Goal: Task Accomplishment & Management: Manage account settings

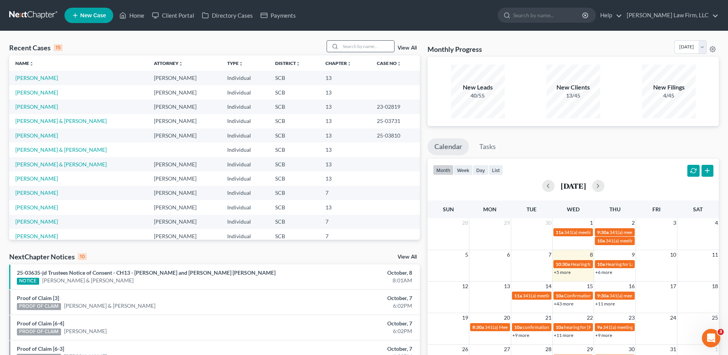
click at [355, 45] on input "search" at bounding box center [368, 46] width 54 height 11
type input "james"
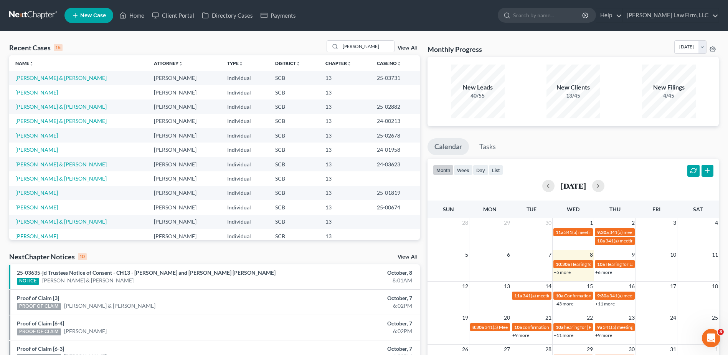
click at [33, 135] on link "James, Jasmine" at bounding box center [36, 135] width 43 height 7
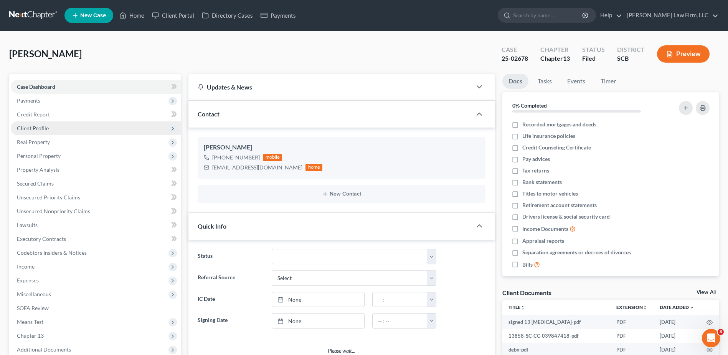
select select "0"
click at [43, 130] on span "Client Profile" at bounding box center [33, 128] width 32 height 7
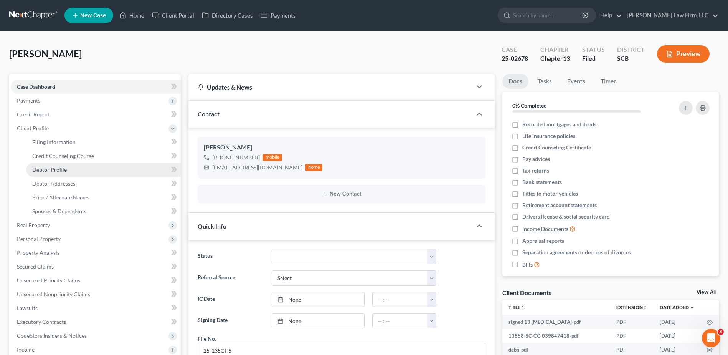
scroll to position [215, 0]
click at [72, 180] on span "Debtor Addresses" at bounding box center [53, 183] width 43 height 7
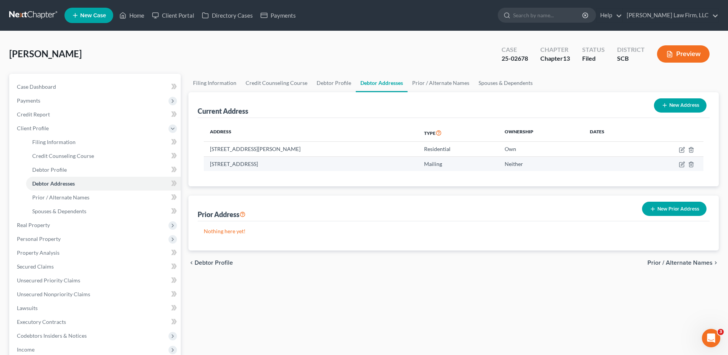
drag, startPoint x: 210, startPoint y: 164, endPoint x: 321, endPoint y: 167, distance: 110.6
click at [321, 167] on td "PO Box 1237, Saint Helena Island, SC 29920" at bounding box center [311, 163] width 214 height 15
copy td "PO Box 1237, Saint Helena Island, SC 29920"
click at [558, 17] on input "search" at bounding box center [548, 15] width 70 height 14
type input "toussaint"
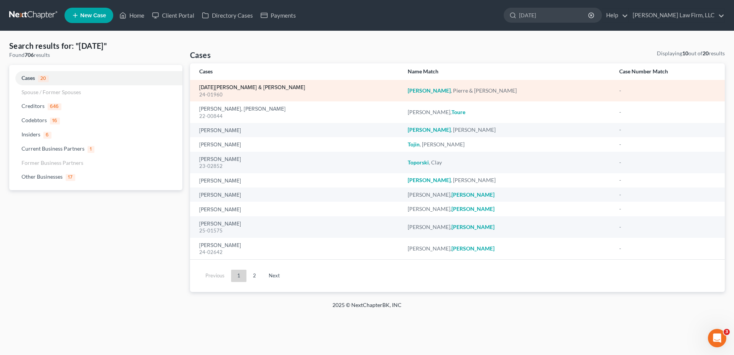
click at [225, 89] on link "Toussaint, Pierre & Brandy" at bounding box center [252, 87] width 106 height 5
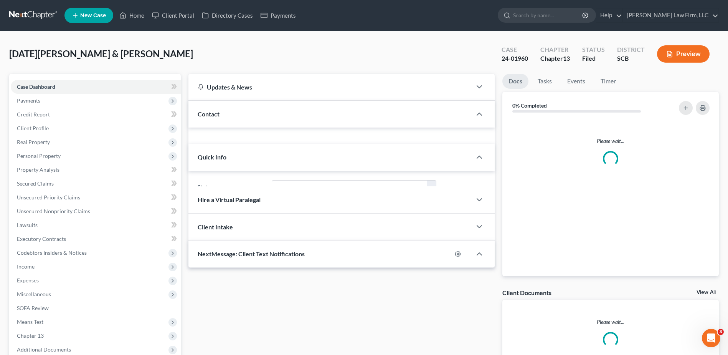
select select "1"
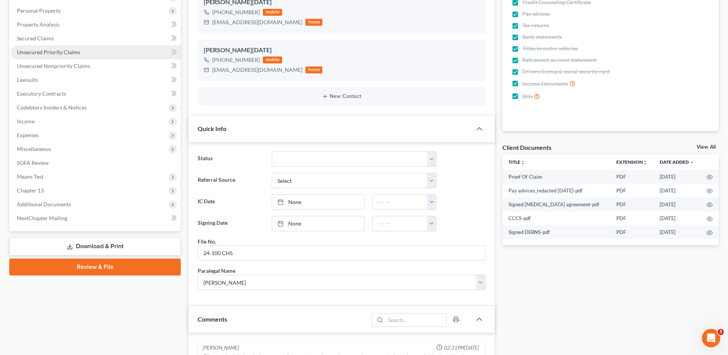
scroll to position [77, 0]
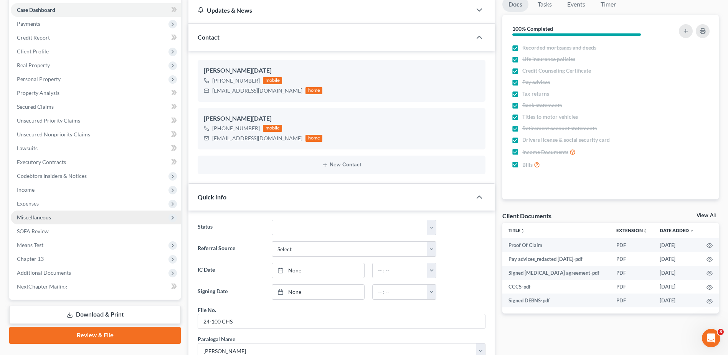
drag, startPoint x: 36, startPoint y: 214, endPoint x: 40, endPoint y: 213, distance: 3.9
click at [36, 214] on span "Miscellaneous" at bounding box center [34, 217] width 34 height 7
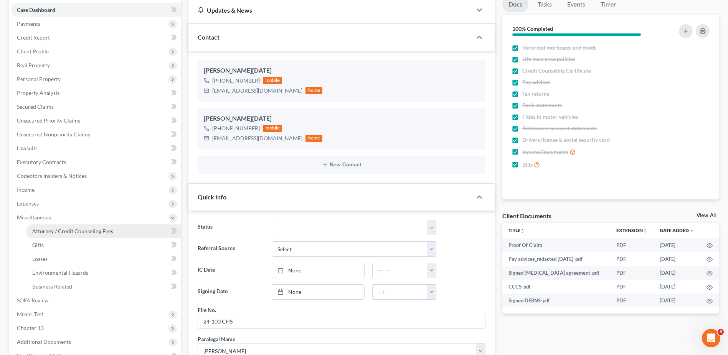
click at [86, 233] on span "Attorney / Credit Counseling Fees" at bounding box center [72, 231] width 81 height 7
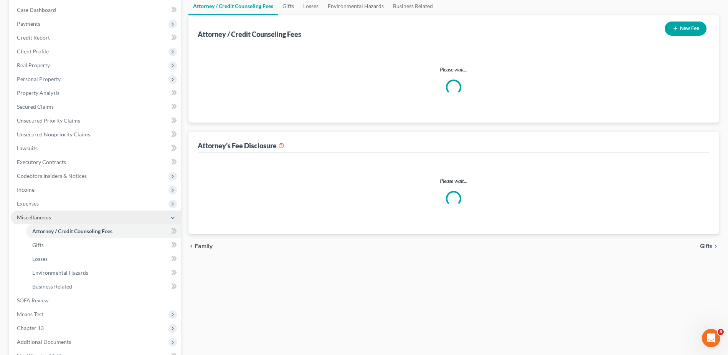
scroll to position [14, 0]
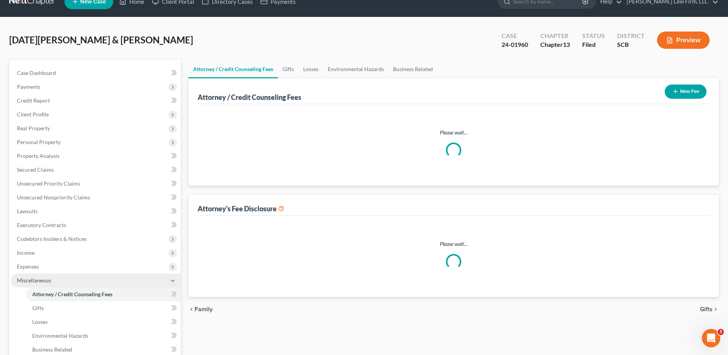
select select "0"
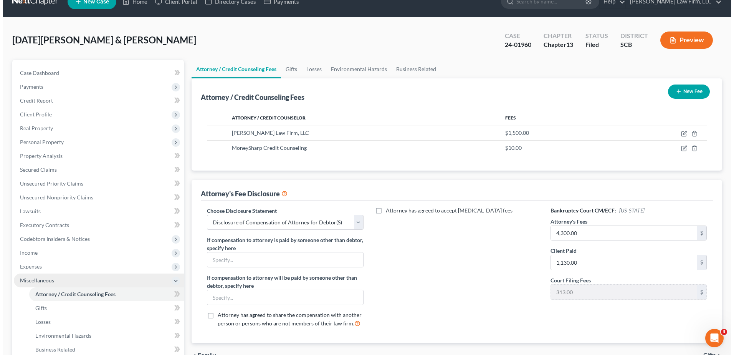
scroll to position [0, 0]
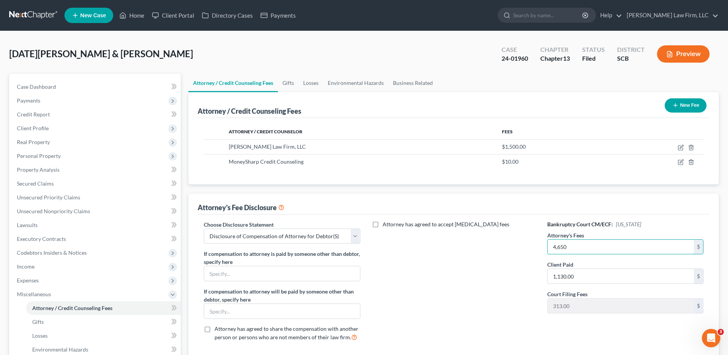
type input "4,650"
click at [691, 47] on button "Preview" at bounding box center [683, 53] width 53 height 17
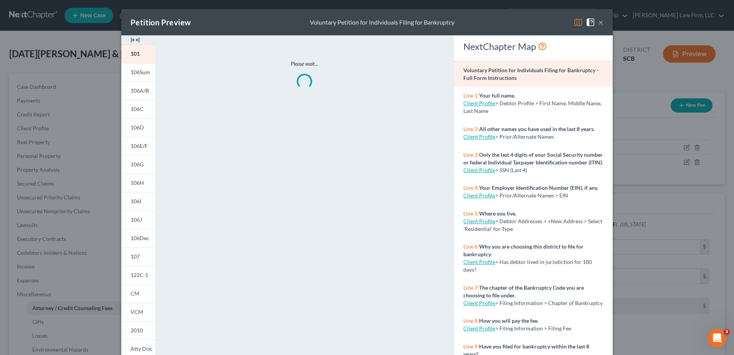
click at [574, 24] on img at bounding box center [578, 22] width 9 height 9
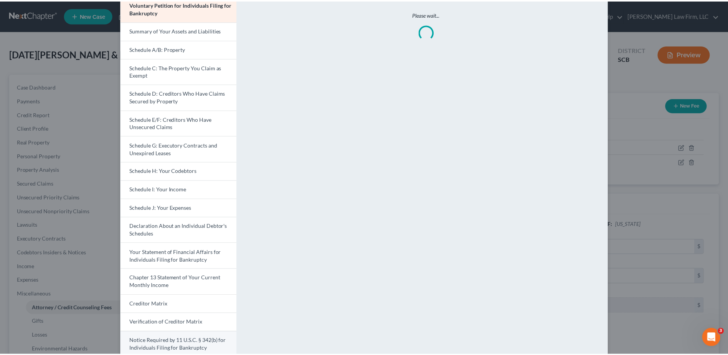
scroll to position [104, 0]
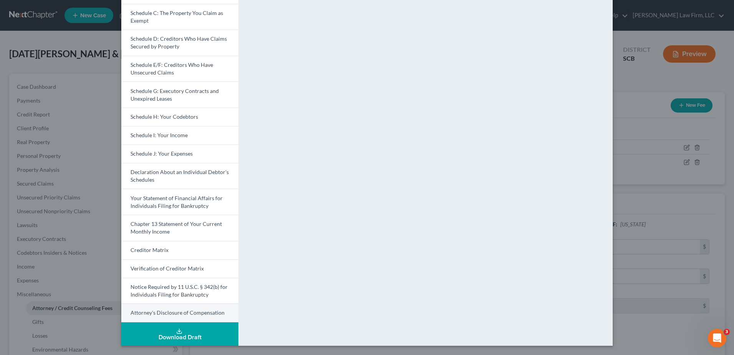
click at [184, 310] on span "Attorney's Disclosure of Compensation" at bounding box center [178, 312] width 94 height 7
drag, startPoint x: 629, startPoint y: 87, endPoint x: 620, endPoint y: 88, distance: 8.9
click at [629, 87] on div "Petition Preview Attorney's Disclosure of Compensation × Voluntary Petition for…" at bounding box center [367, 177] width 734 height 355
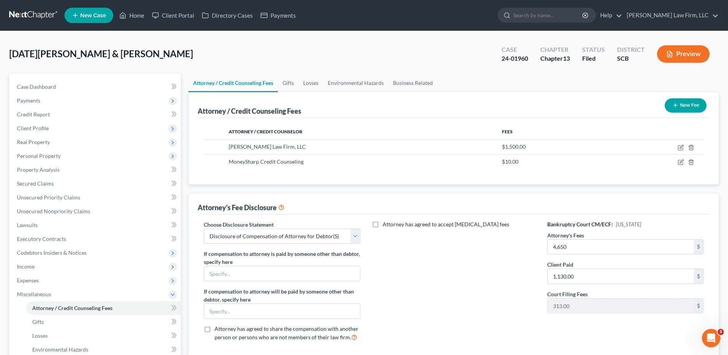
click at [34, 18] on link at bounding box center [33, 15] width 49 height 14
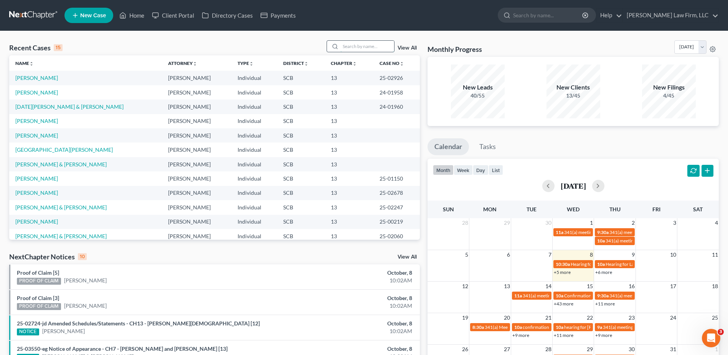
click at [382, 47] on input "search" at bounding box center [368, 46] width 54 height 11
type input "broderick"
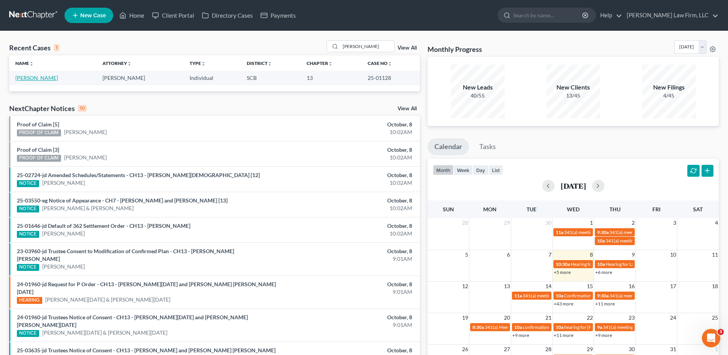
click at [42, 81] on link "[PERSON_NAME]" at bounding box center [36, 77] width 43 height 7
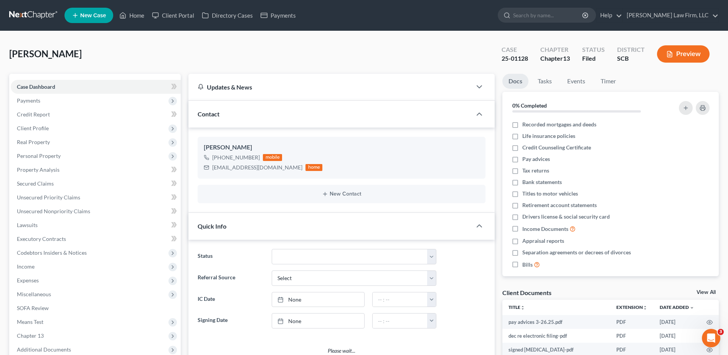
select select "0"
click at [561, 16] on input "search" at bounding box center [548, 15] width 70 height 14
type input "singelton"
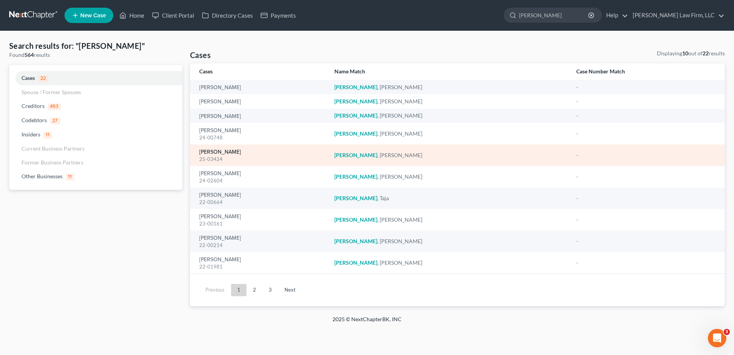
click at [222, 150] on link "[PERSON_NAME]" at bounding box center [220, 151] width 42 height 5
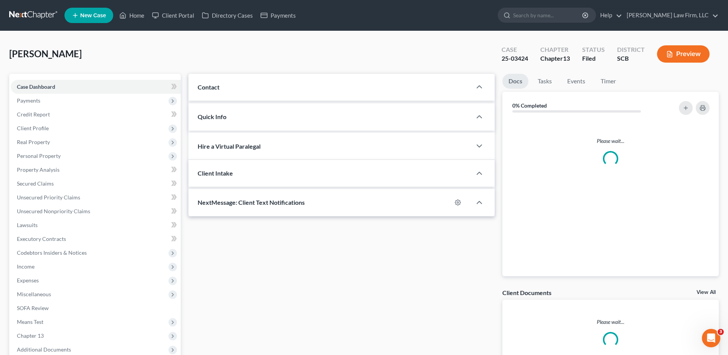
select select "0"
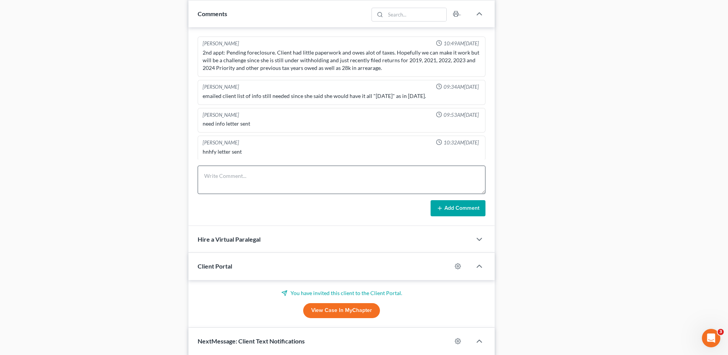
scroll to position [976, 0]
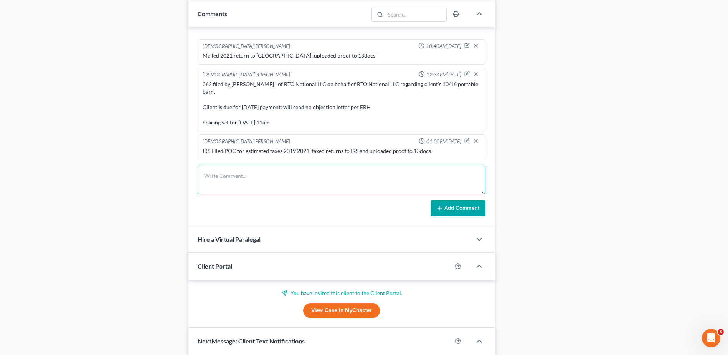
click at [222, 188] on textarea at bounding box center [342, 179] width 288 height 28
type textarea "IRS AM their POC"
click at [449, 212] on button "Add Comment" at bounding box center [458, 208] width 55 height 16
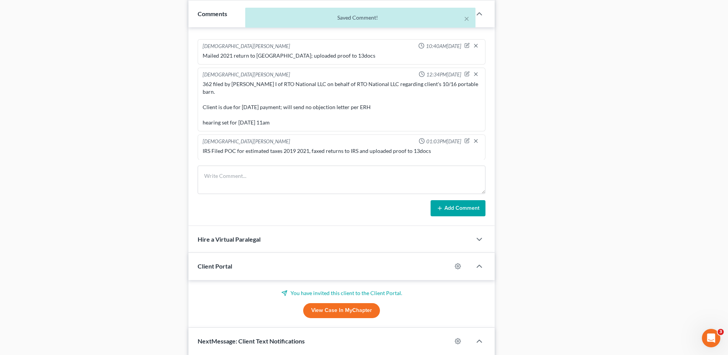
scroll to position [1004, 0]
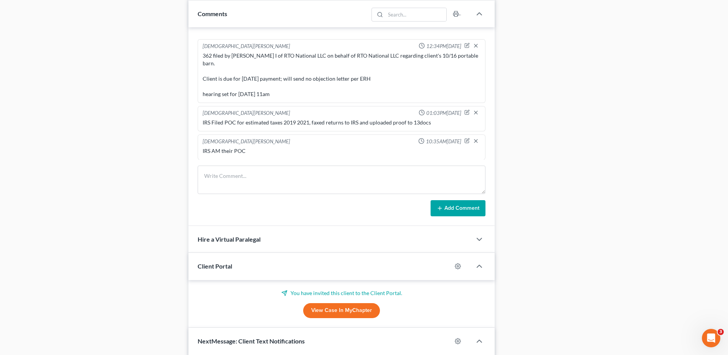
click at [120, 139] on div "Case Dashboard Payments Invoices Payments Payments Credit Report Client Profile" at bounding box center [94, 79] width 179 height 893
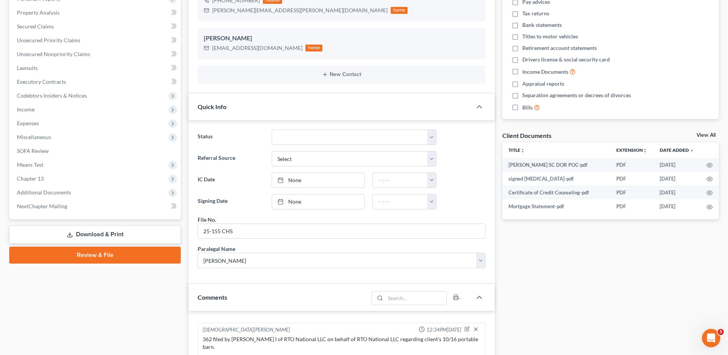
scroll to position [0, 0]
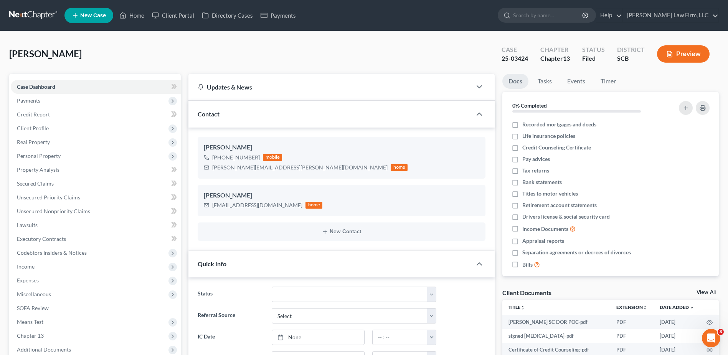
click at [44, 15] on link at bounding box center [33, 15] width 49 height 14
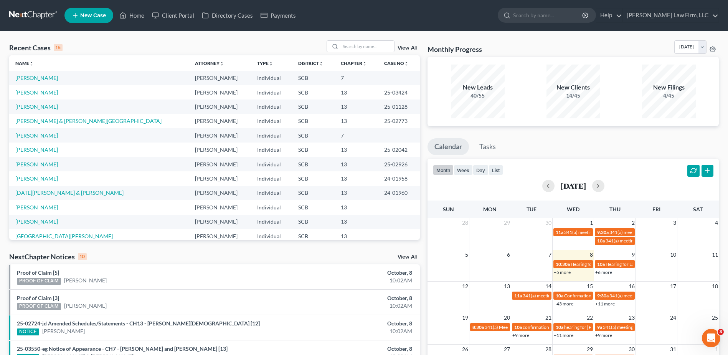
click at [31, 15] on link at bounding box center [33, 15] width 49 height 14
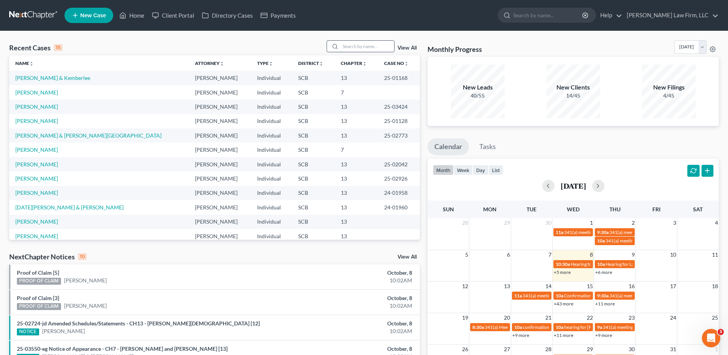
click at [360, 48] on input "search" at bounding box center [368, 46] width 54 height 11
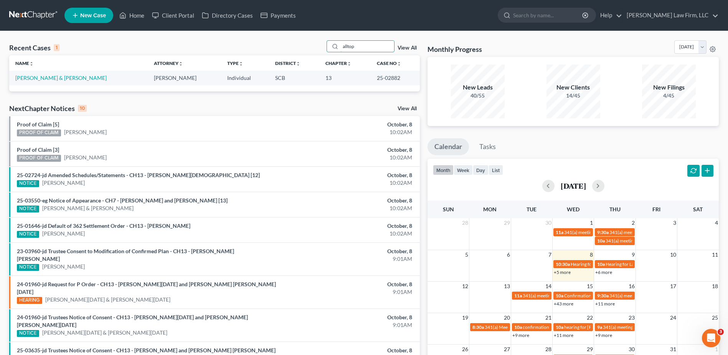
click at [322, 37] on div "Recent Cases 1 alltop View All Name unfold_more expand_more expand_less Attorne…" at bounding box center [364, 230] width 728 height 398
type input "glenn"
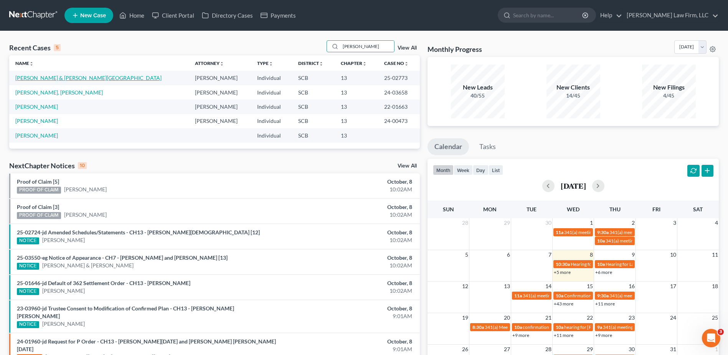
click at [50, 78] on link "[PERSON_NAME] & [PERSON_NAME][GEOGRAPHIC_DATA]" at bounding box center [88, 77] width 146 height 7
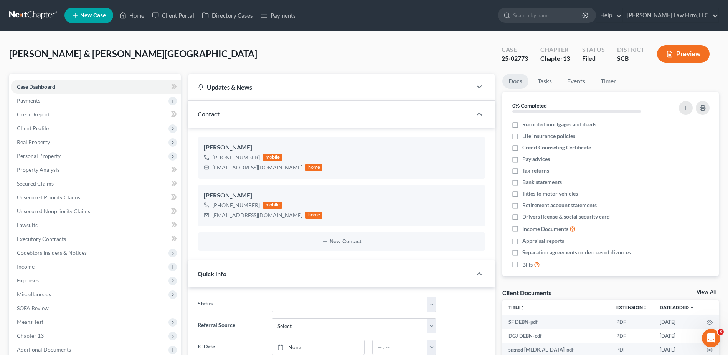
scroll to position [65, 0]
select select "0"
drag, startPoint x: 213, startPoint y: 216, endPoint x: 289, endPoint y: 222, distance: 75.8
click at [289, 222] on div "DaQuan Glenn-Jeffries +1 (864) 371-0416 mobile officialjeffriesfamily@gmail.com…" at bounding box center [342, 205] width 288 height 41
copy div "officialjeffriesfamily@gmail.com"
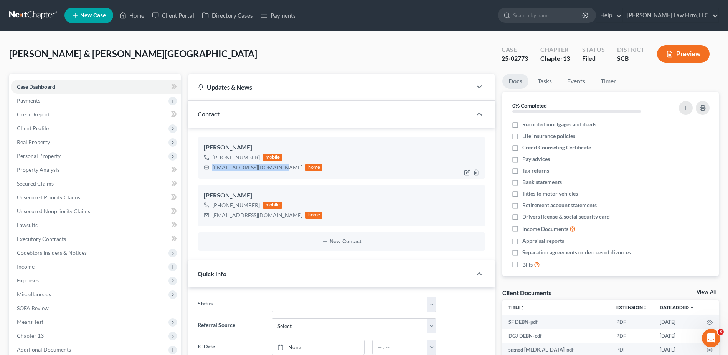
drag, startPoint x: 213, startPoint y: 168, endPoint x: 275, endPoint y: 168, distance: 62.2
click at [275, 168] on div "mrs_jeffries14@yahoo.com" at bounding box center [257, 168] width 90 height 8
copy div "mrs_jeffries14@yahoo.com"
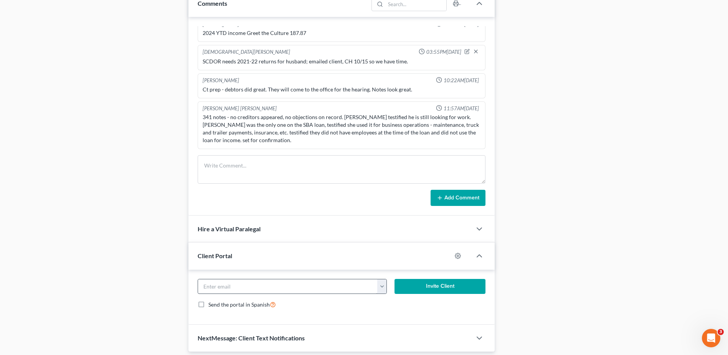
scroll to position [487, 0]
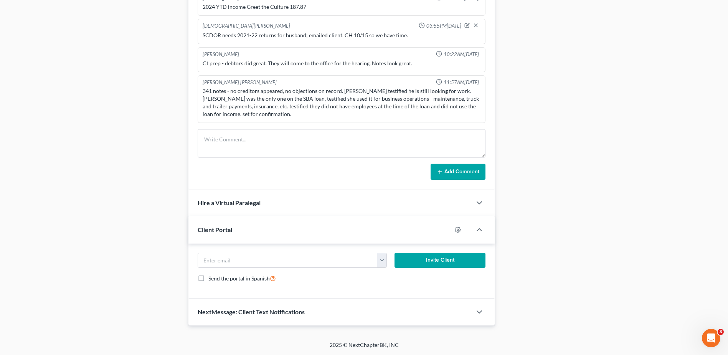
drag, startPoint x: 225, startPoint y: 312, endPoint x: 226, endPoint y: 306, distance: 5.4
click at [225, 312] on span "NextMessage: Client Text Notifications" at bounding box center [251, 311] width 107 height 7
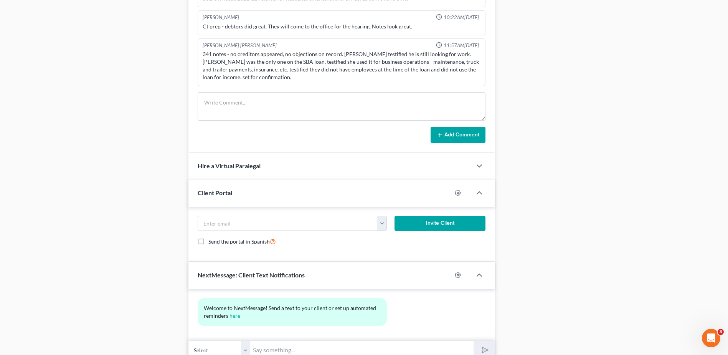
scroll to position [557, 0]
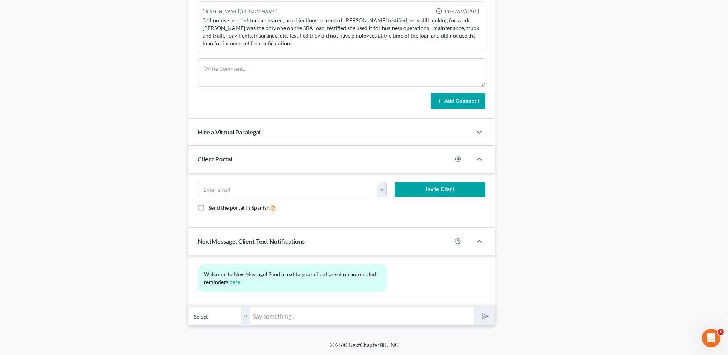
click at [242, 316] on select "Select +1 (864) 371-0416 - DaQuan Glenn-Jeffries +1 (843) 754-2575 - Sharhonda …" at bounding box center [218, 316] width 61 height 19
select select "1"
click at [188, 307] on select "Select +1 (864) 371-0416 - DaQuan Glenn-Jeffries +1 (843) 754-2575 - Sharhonda …" at bounding box center [218, 316] width 61 height 19
drag, startPoint x: 262, startPoint y: 316, endPoint x: 251, endPoint y: 314, distance: 10.9
click at [262, 316] on input "text" at bounding box center [362, 316] width 224 height 19
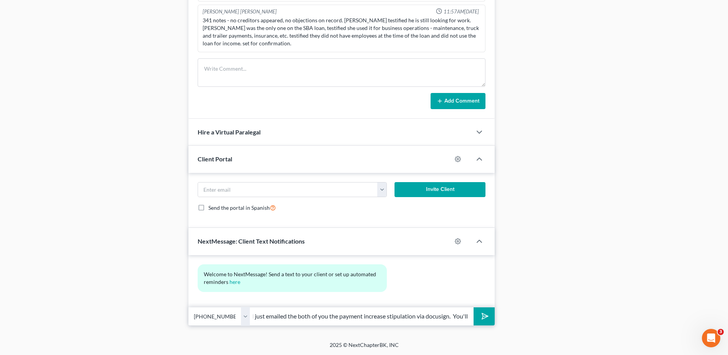
scroll to position [0, 202]
type input "Good morning! This is Kristen from Meredith Law Firm. I just emailed the both o…"
click at [474, 307] on button "submit" at bounding box center [484, 316] width 21 height 18
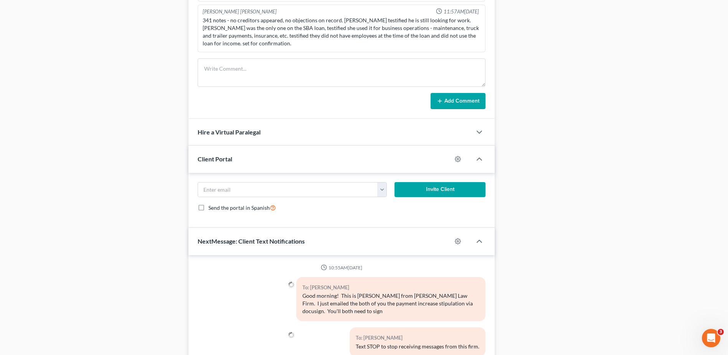
scroll to position [587, 0]
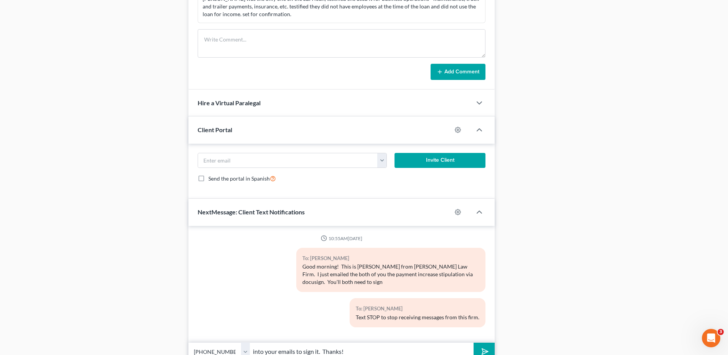
type input "into your emails to sign it. Thanks!"
click at [474, 342] on button "submit" at bounding box center [484, 351] width 21 height 18
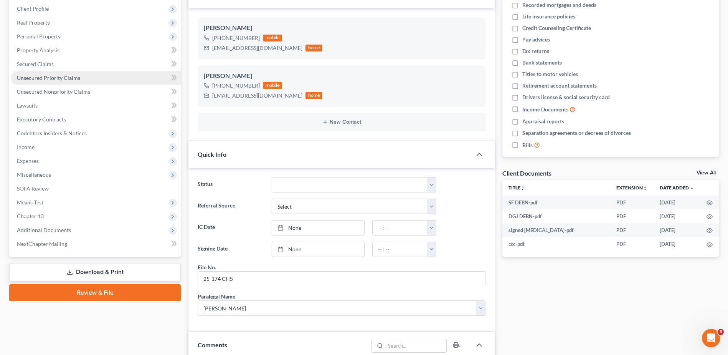
scroll to position [0, 0]
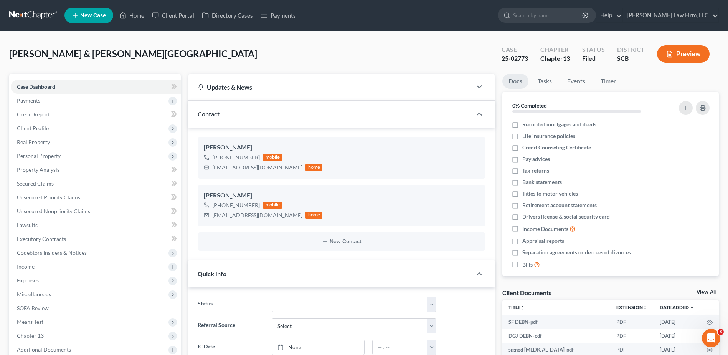
click at [32, 16] on link at bounding box center [33, 15] width 49 height 14
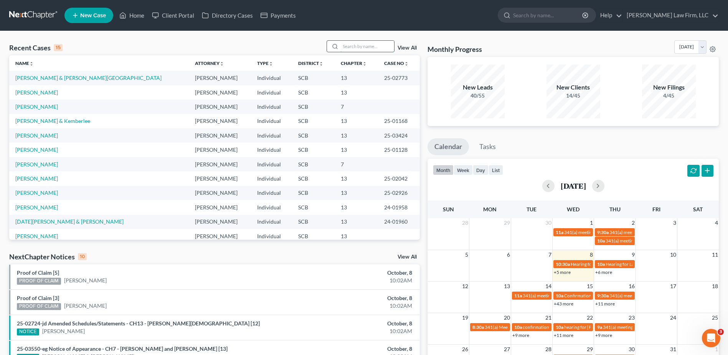
click at [370, 46] on input "search" at bounding box center [368, 46] width 54 height 11
type input "[PERSON_NAME]"
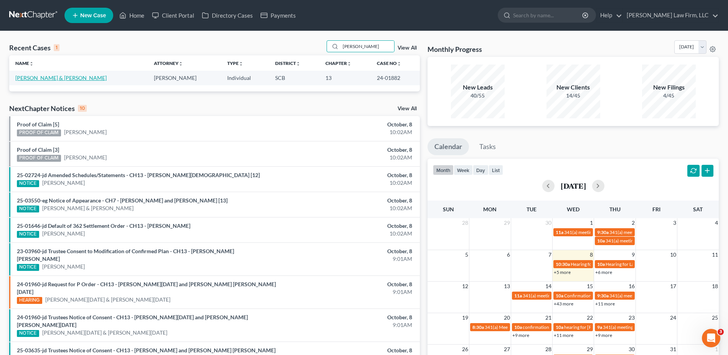
click at [48, 79] on link "[PERSON_NAME] & [PERSON_NAME]" at bounding box center [60, 77] width 91 height 7
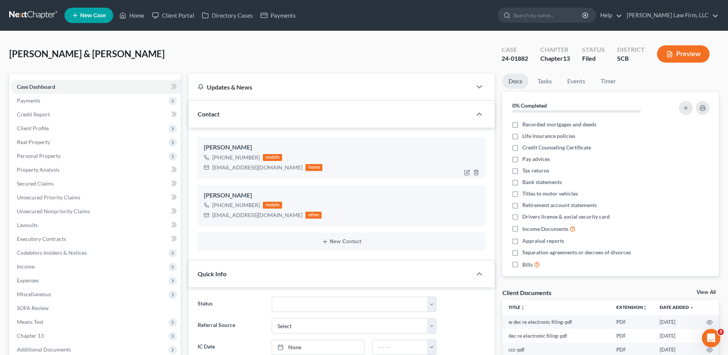
select select "0"
drag, startPoint x: 211, startPoint y: 167, endPoint x: 267, endPoint y: 171, distance: 56.6
click at [268, 170] on div "gsmeltzer47@gmail.com home" at bounding box center [263, 167] width 119 height 10
copy div "gsmeltzer47@gmail.com"
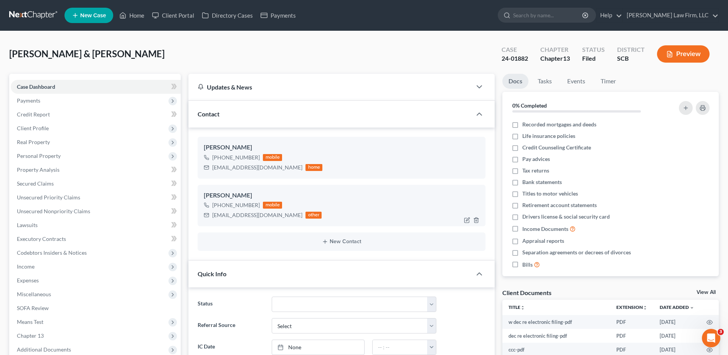
click at [217, 209] on div "+1 (843) 452-8564" at bounding box center [236, 205] width 48 height 8
drag, startPoint x: 213, startPoint y: 214, endPoint x: 275, endPoint y: 217, distance: 61.9
click at [275, 217] on div "sopsetrox226@gmail.com other" at bounding box center [263, 215] width 118 height 10
copy div "sopsetrox226@gmail.com"
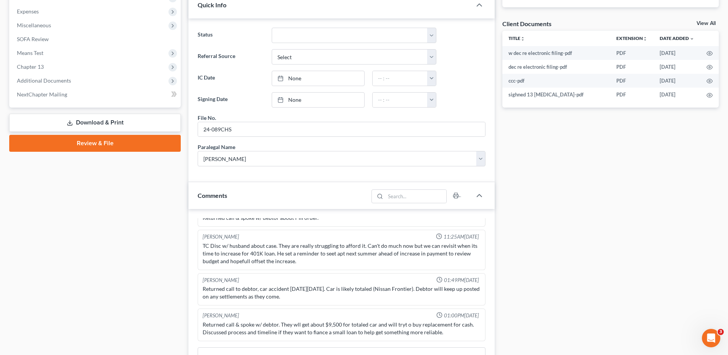
scroll to position [346, 0]
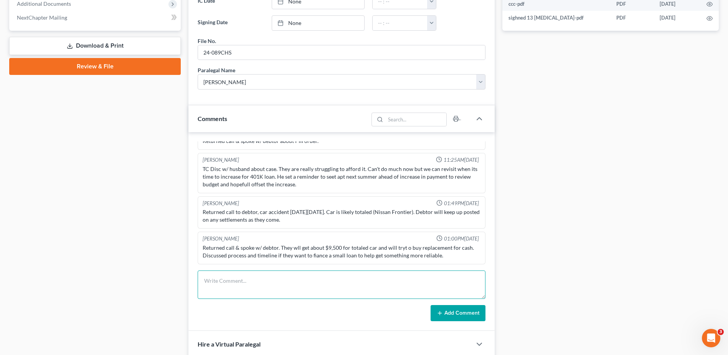
drag, startPoint x: 235, startPoint y: 283, endPoint x: 235, endPoint y: 279, distance: 4.2
click at [235, 283] on textarea at bounding box center [342, 284] width 288 height 28
click at [293, 281] on textarea "Order Auth debtor incur debt entered. Served/emailed copy to client, good for 9…" at bounding box center [342, 284] width 288 height 28
type textarea "Order Auth debtor incur debt entered for car purchase. Served/emailed copy to c…"
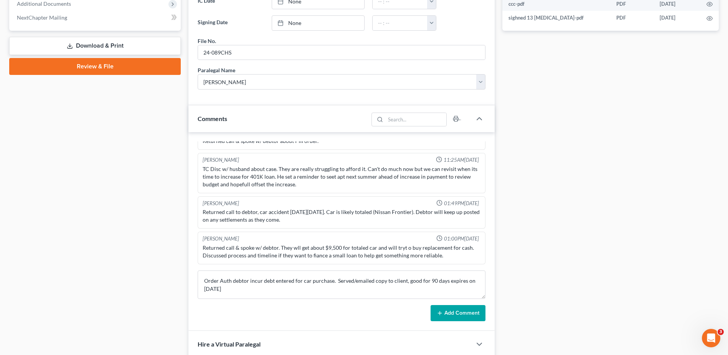
click at [448, 308] on button "Add Comment" at bounding box center [458, 313] width 55 height 16
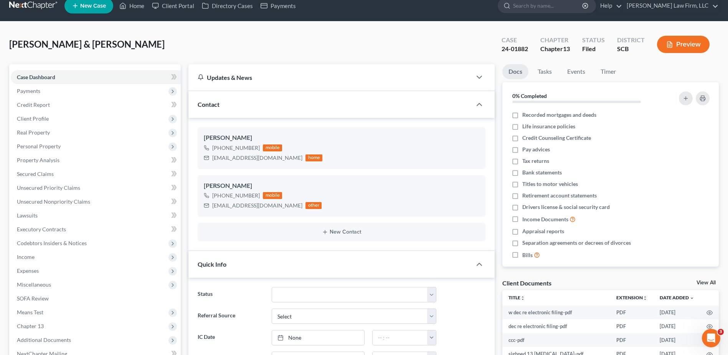
scroll to position [0, 0]
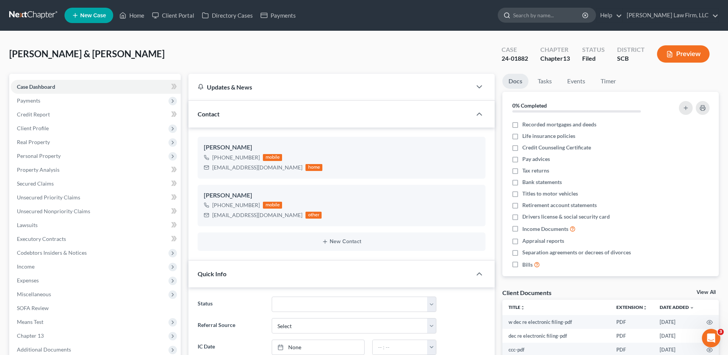
click at [554, 16] on input "search" at bounding box center [548, 15] width 70 height 14
type input "pierce"
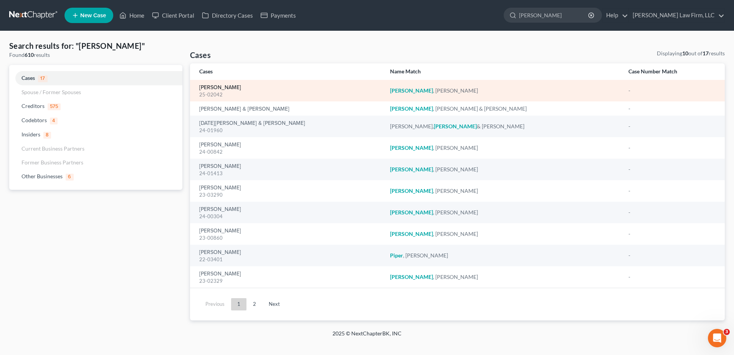
click at [217, 88] on link "[PERSON_NAME]" at bounding box center [220, 87] width 42 height 5
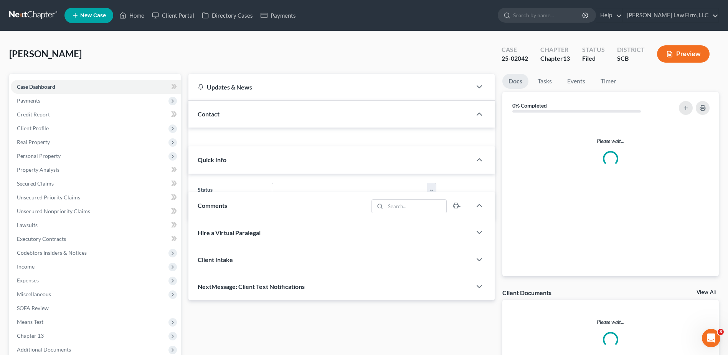
select select "2"
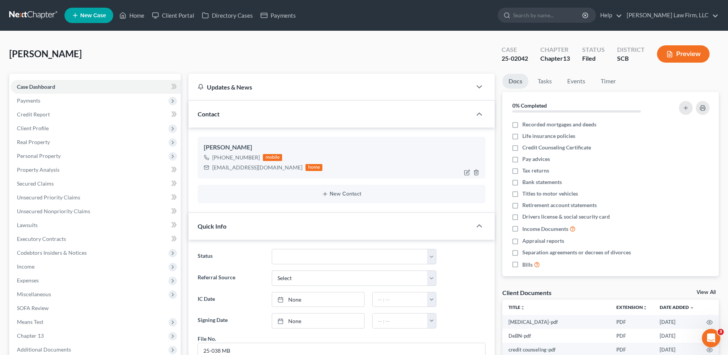
scroll to position [44, 0]
drag, startPoint x: 212, startPoint y: 169, endPoint x: 274, endPoint y: 170, distance: 61.5
click at [274, 170] on div "seahawk8719@yahoo.com" at bounding box center [257, 168] width 90 height 8
copy div "seahawk8719@yahoo.com"
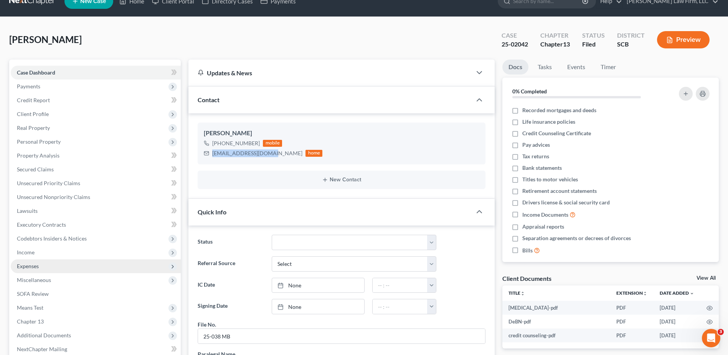
scroll to position [38, 0]
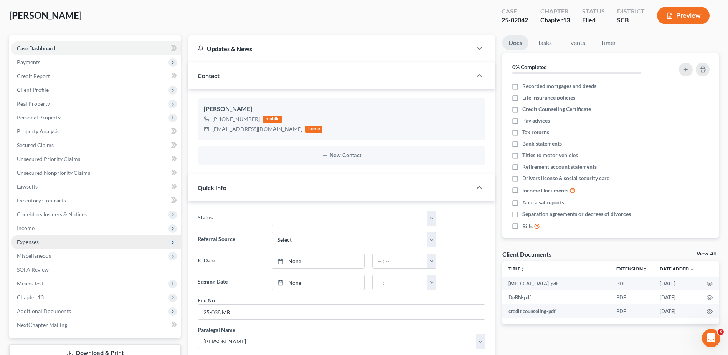
click at [37, 240] on span "Expenses" at bounding box center [28, 241] width 22 height 7
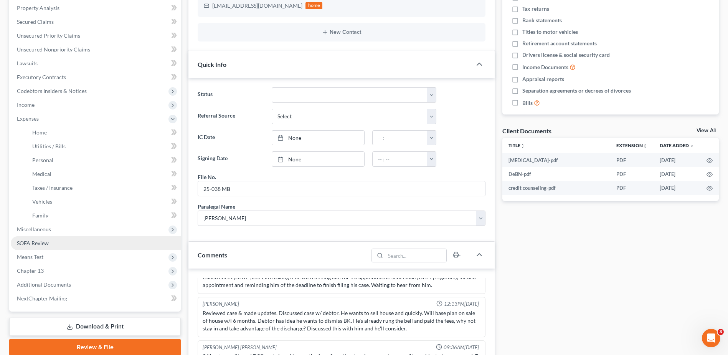
scroll to position [192, 0]
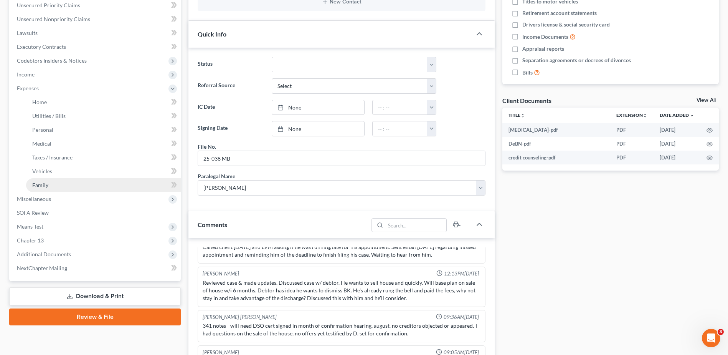
click at [60, 182] on link "Family" at bounding box center [103, 185] width 155 height 14
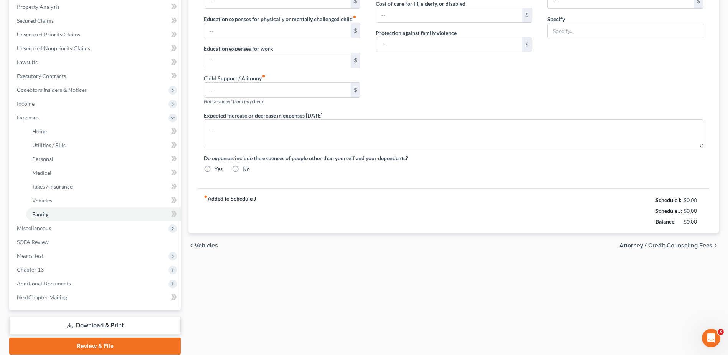
type input "0.00"
type input "1,000.00"
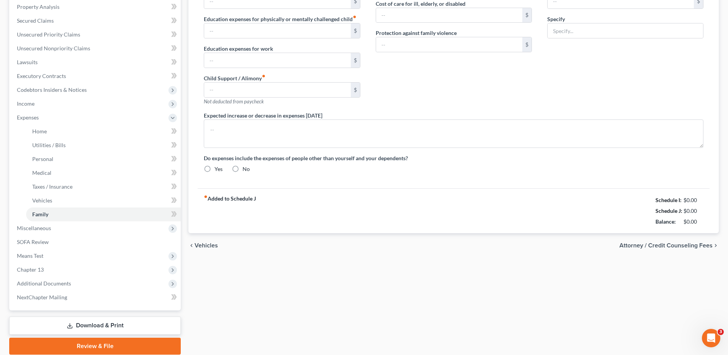
type input "0.00"
type input "50.00"
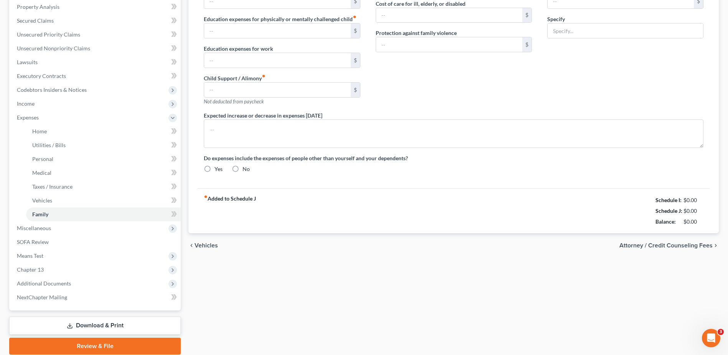
type input "Pet Expenses"
type textarea "This schedule is amended to reduce expenses for home maintenance, food, and clo…"
radio input "true"
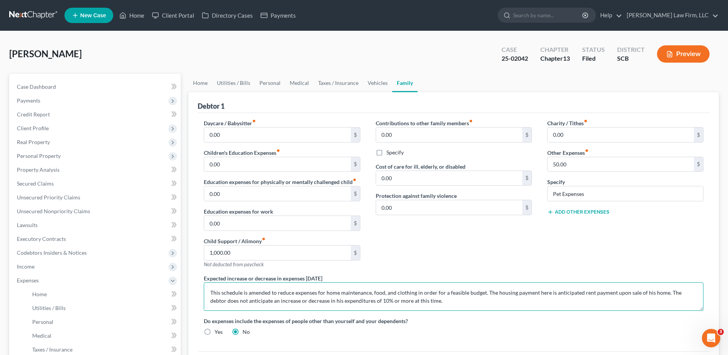
drag, startPoint x: 663, startPoint y: 293, endPoint x: 248, endPoint y: 294, distance: 415.4
click at [248, 294] on textarea "This schedule is amended to reduce expenses for home maintenance, food, and clo…" at bounding box center [454, 296] width 500 height 28
click at [41, 89] on span "Case Dashboard" at bounding box center [36, 86] width 39 height 7
select select "2"
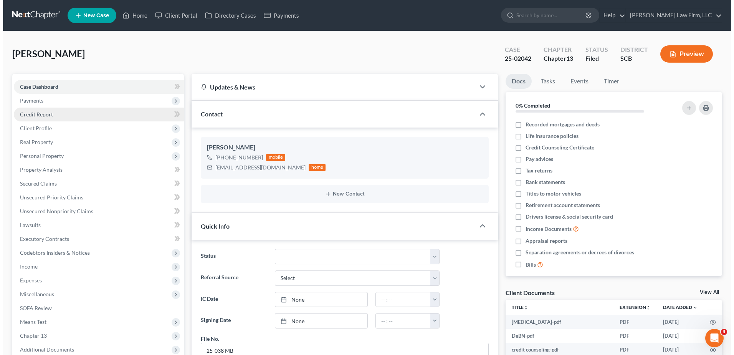
scroll to position [44, 0]
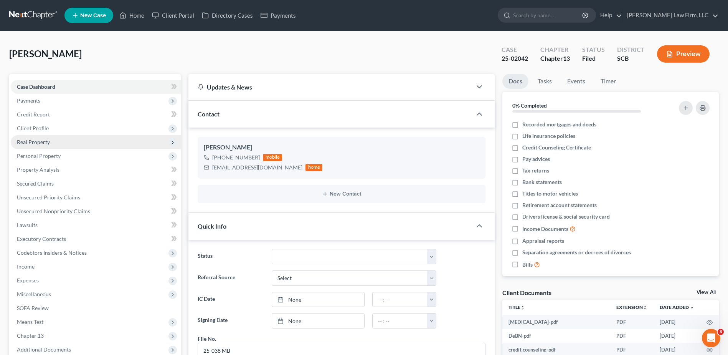
drag, startPoint x: 187, startPoint y: 200, endPoint x: 12, endPoint y: 140, distance: 184.2
drag, startPoint x: 567, startPoint y: 20, endPoint x: 565, endPoint y: 25, distance: 5.2
click at [567, 20] on input "search" at bounding box center [548, 15] width 70 height 14
type input "simmons"
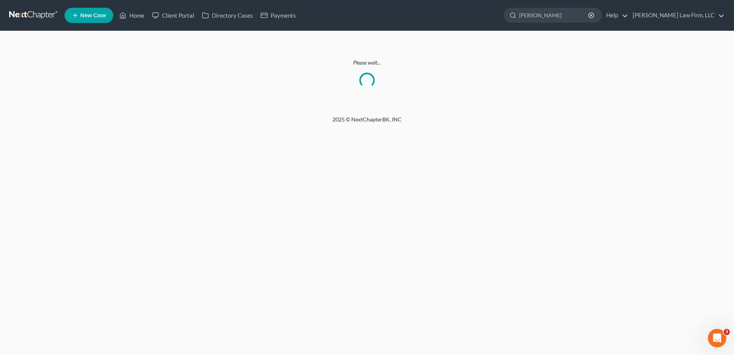
click at [39, 15] on link at bounding box center [33, 15] width 49 height 14
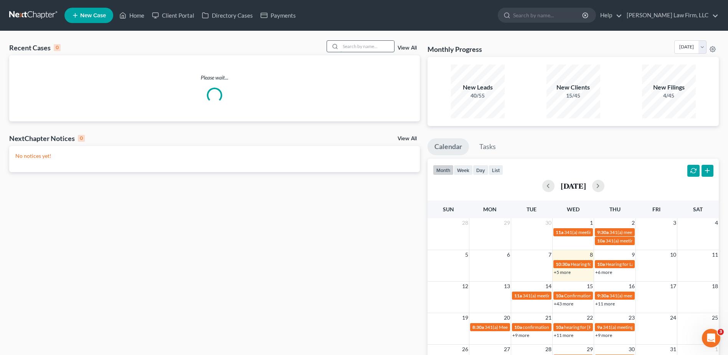
click at [369, 48] on input "search" at bounding box center [368, 46] width 54 height 11
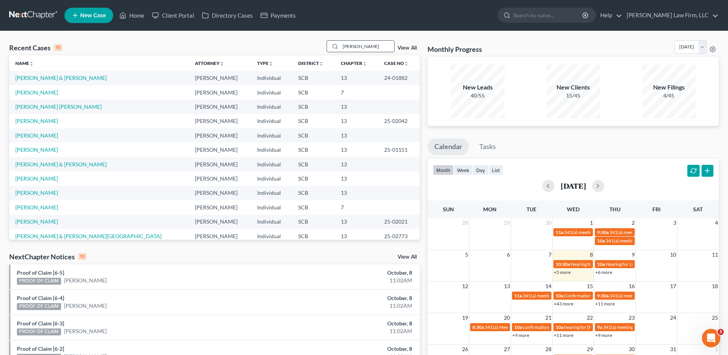
type input "[PERSON_NAME]"
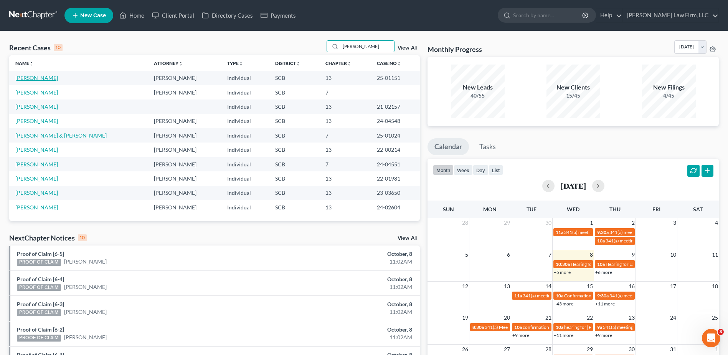
click at [50, 78] on link "[PERSON_NAME]" at bounding box center [36, 77] width 43 height 7
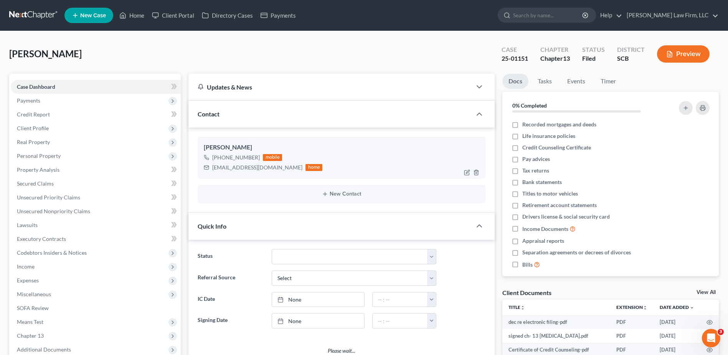
select select "0"
drag, startPoint x: 212, startPoint y: 169, endPoint x: 283, endPoint y: 170, distance: 71.8
click at [283, 170] on div "[EMAIL_ADDRESS][DOMAIN_NAME] home" at bounding box center [263, 167] width 119 height 10
copy div "[EMAIL_ADDRESS][DOMAIN_NAME]"
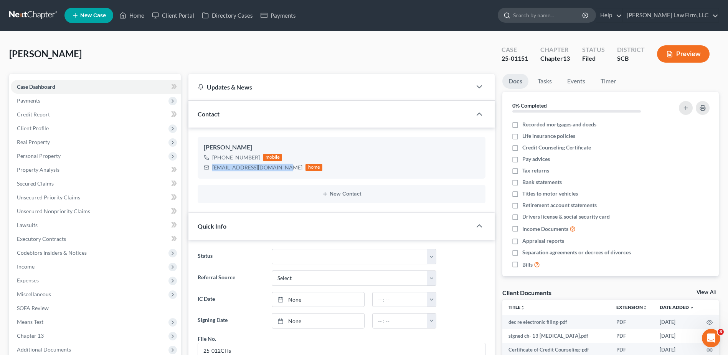
click at [541, 20] on input "search" at bounding box center [548, 15] width 70 height 14
type input "kirven"
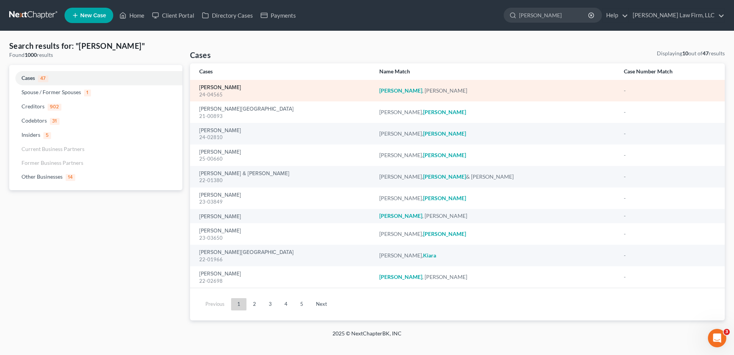
click at [207, 86] on link "[PERSON_NAME]" at bounding box center [220, 87] width 42 height 5
select select "4"
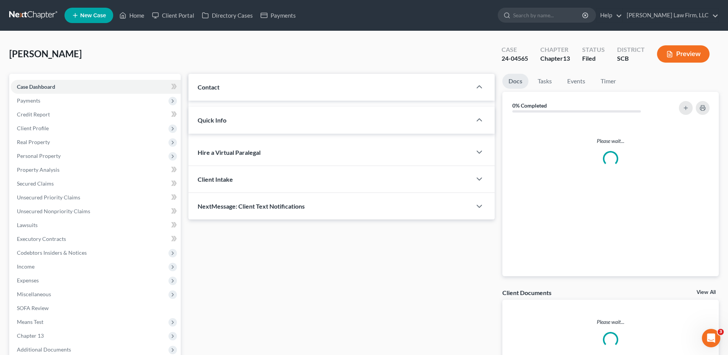
select select "0"
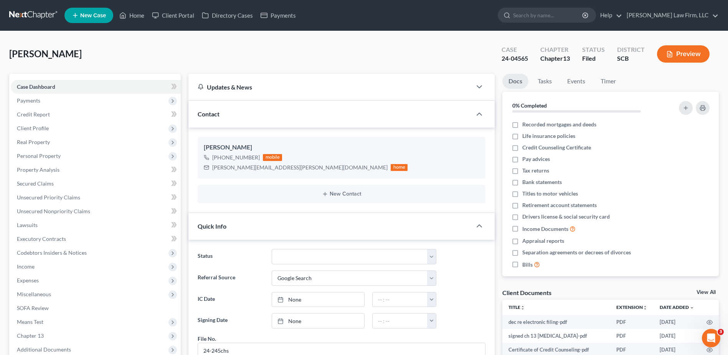
scroll to position [77, 0]
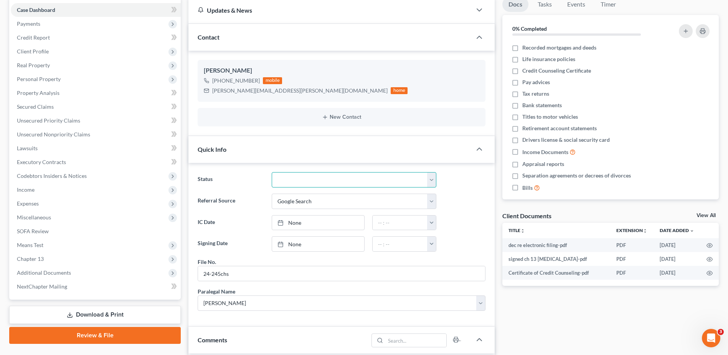
drag, startPoint x: 288, startPoint y: 175, endPoint x: 286, endPoint y: 182, distance: 7.0
click at [288, 175] on select "Discharged Dismissed Filed In Progress Lead Lost Lead Ready to File To Review W…" at bounding box center [354, 179] width 165 height 15
select select "1"
click at [272, 172] on select "Discharged Dismissed Filed In Progress Lead Lost Lead Ready to File To Review W…" at bounding box center [354, 179] width 165 height 15
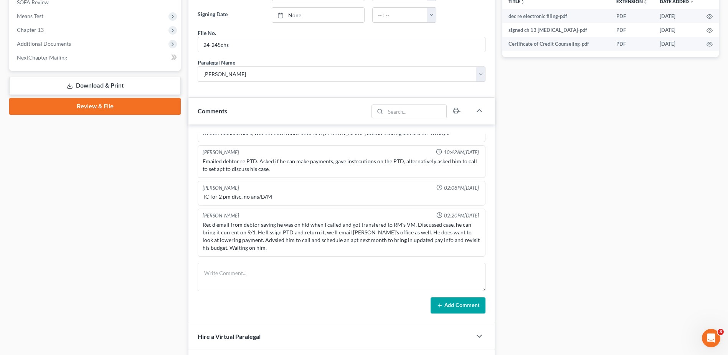
scroll to position [307, 0]
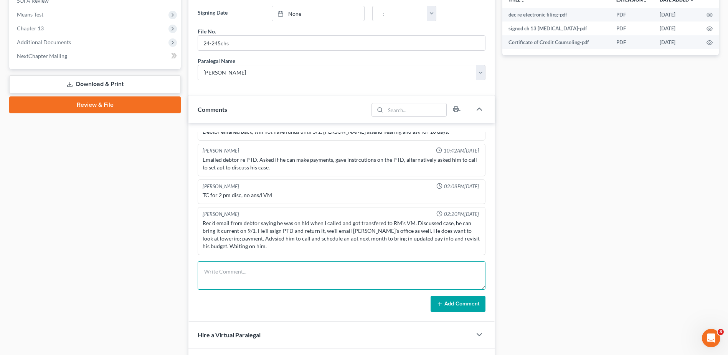
click at [226, 271] on textarea at bounding box center [342, 275] width 288 height 28
type textarea "case dismissed 10/8/25"
click at [456, 303] on button "Add Comment" at bounding box center [458, 304] width 55 height 16
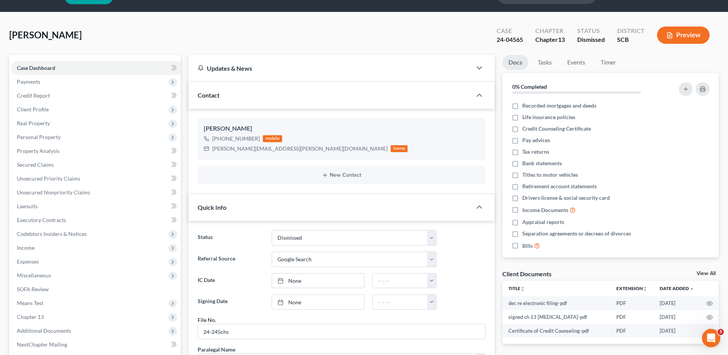
scroll to position [0, 0]
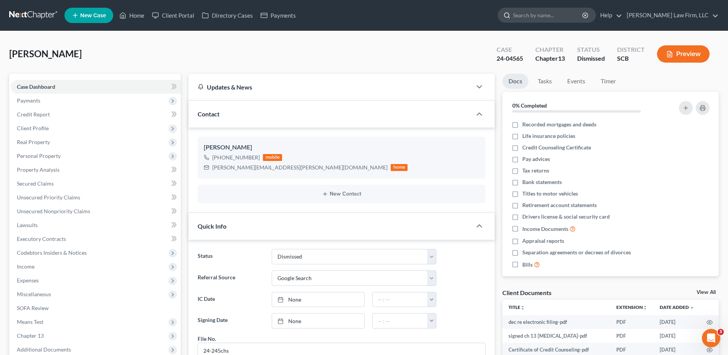
click at [554, 12] on input "search" at bounding box center [548, 15] width 70 height 14
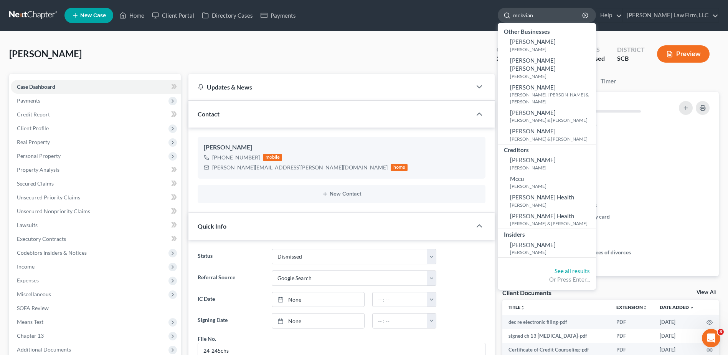
type input "mckvian"
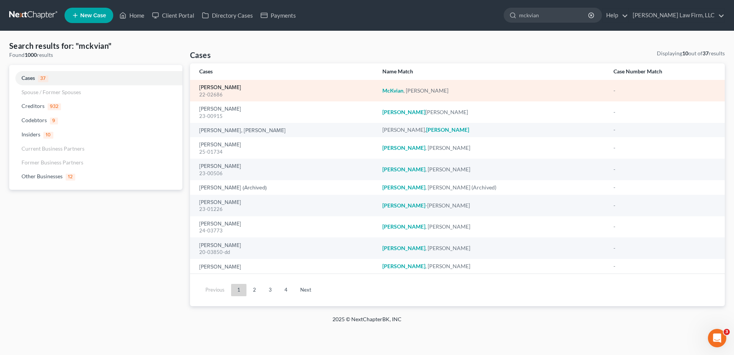
click at [230, 88] on link "[PERSON_NAME]" at bounding box center [220, 87] width 42 height 5
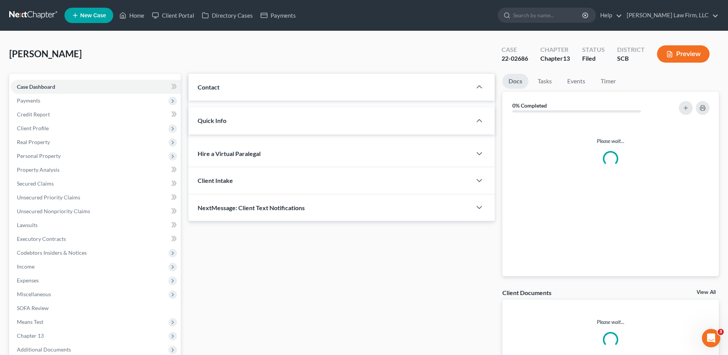
select select "2"
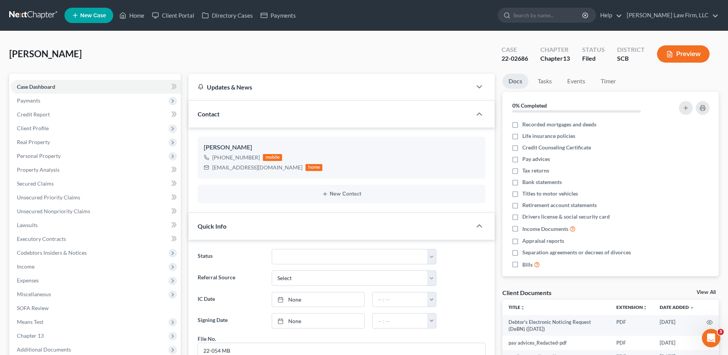
click at [31, 9] on link at bounding box center [33, 15] width 49 height 14
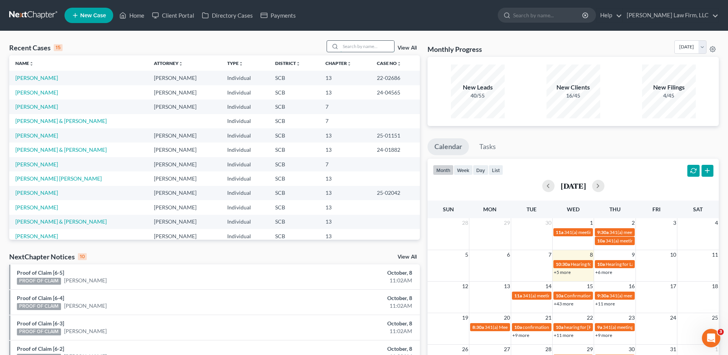
click at [364, 44] on input "search" at bounding box center [368, 46] width 54 height 11
type input "[PERSON_NAME]"
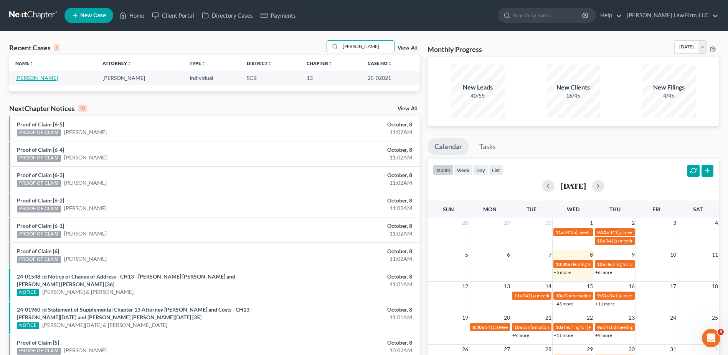
click at [38, 76] on link "[PERSON_NAME]" at bounding box center [36, 77] width 43 height 7
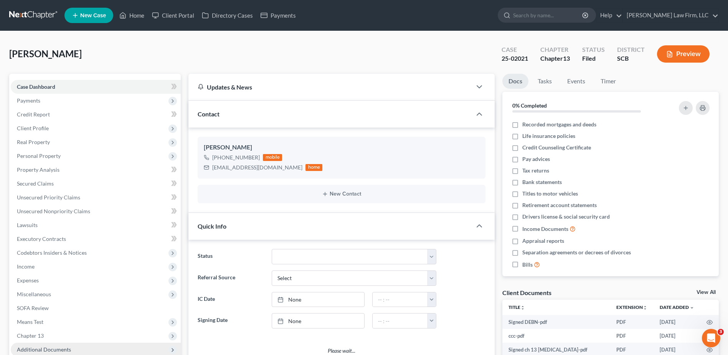
select select "0"
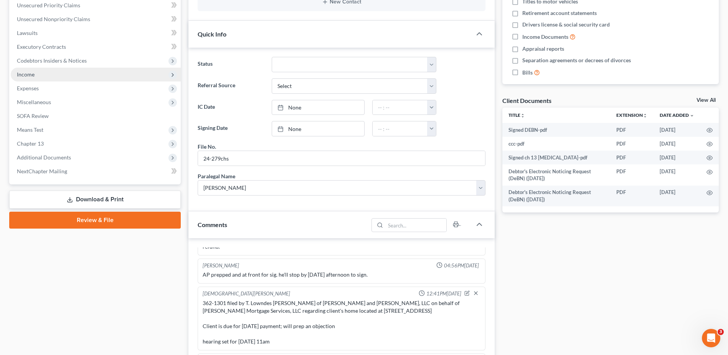
scroll to position [628, 0]
click at [27, 71] on span "Income" at bounding box center [26, 74] width 18 height 7
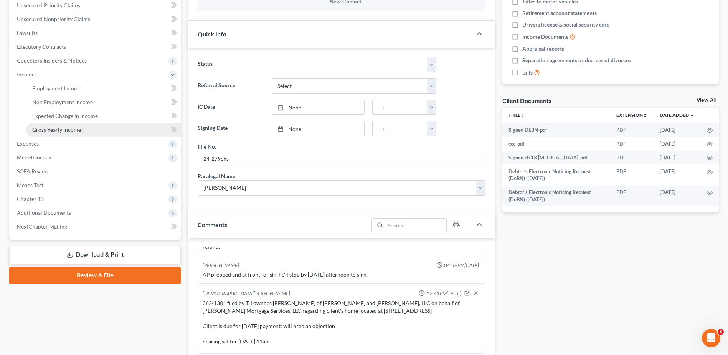
click at [61, 127] on span "Gross Yearly Income" at bounding box center [56, 129] width 49 height 7
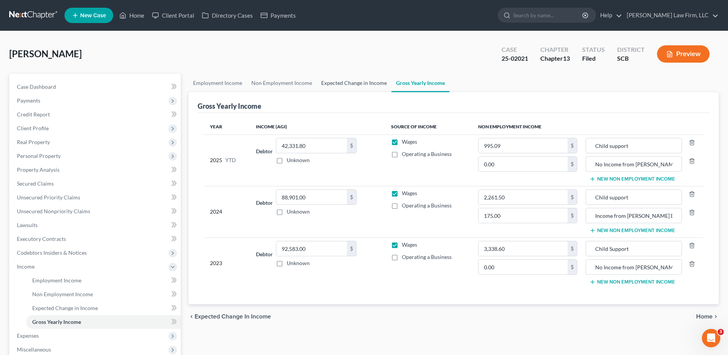
click at [365, 74] on link "Expected Change in Income" at bounding box center [354, 83] width 75 height 18
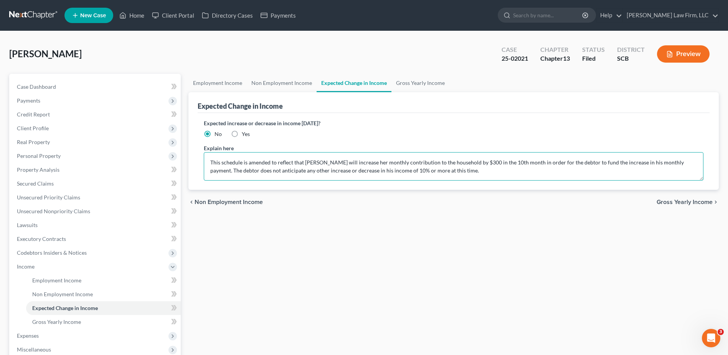
drag, startPoint x: 694, startPoint y: 162, endPoint x: 272, endPoint y: 158, distance: 422.3
click at [272, 158] on textarea "This schedule is amended to reflect that [PERSON_NAME] will increase her monthl…" at bounding box center [454, 166] width 500 height 28
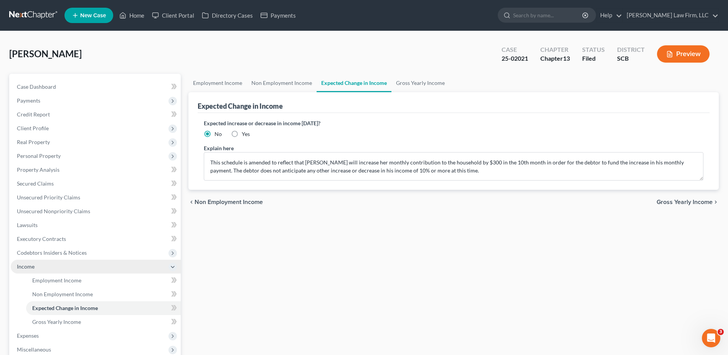
scroll to position [77, 0]
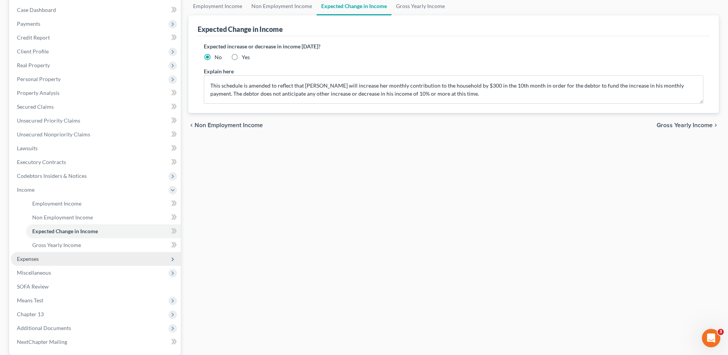
click at [34, 260] on span "Expenses" at bounding box center [28, 258] width 22 height 7
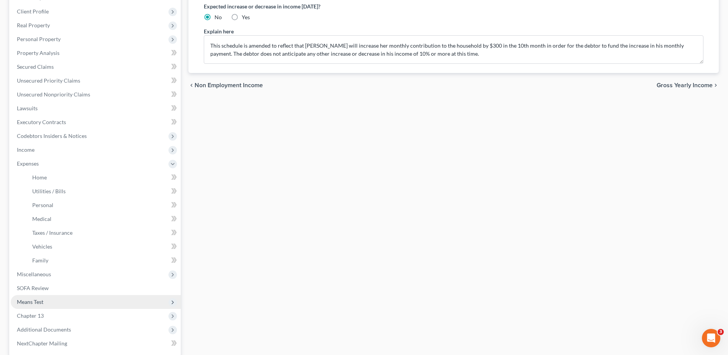
scroll to position [154, 0]
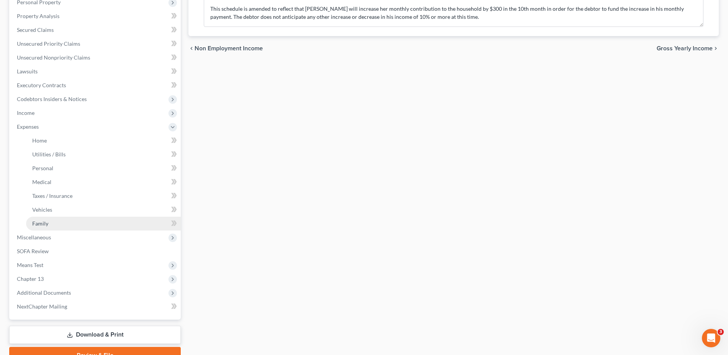
click at [45, 220] on span "Family" at bounding box center [40, 223] width 16 height 7
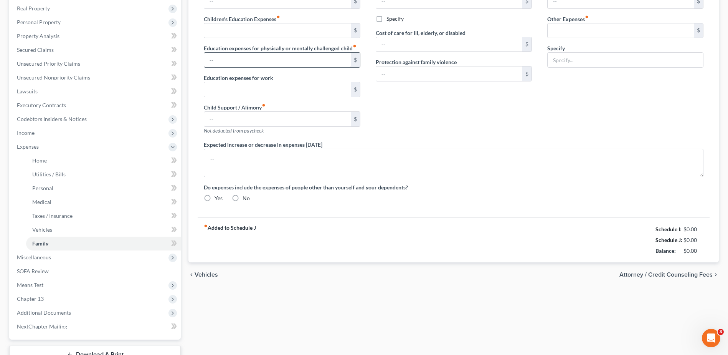
type input "0.00"
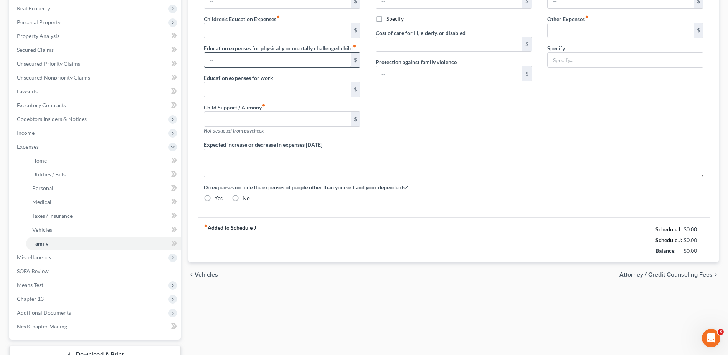
type input "0.00"
type input "90.95"
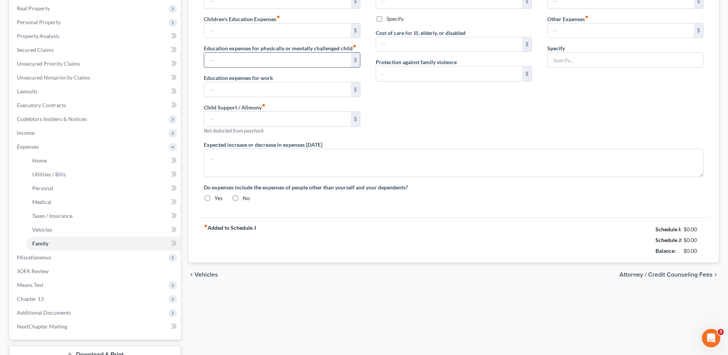
type input "Storage"
type textarea "The debtor does not anticipate an increase or decrease in his expenditures of 1…"
radio input "true"
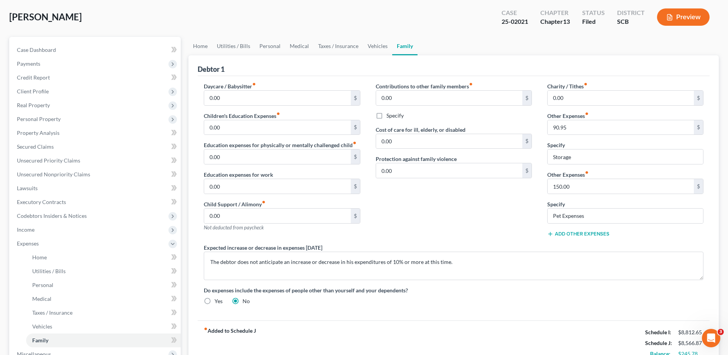
scroll to position [77, 0]
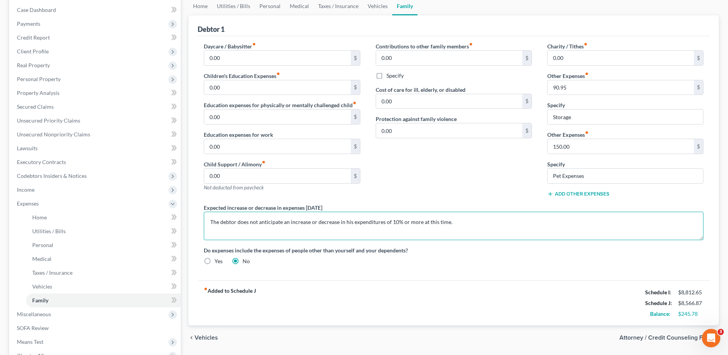
click at [289, 223] on textarea "The debtor does not anticipate an increase or decrease in his expenditures of 1…" at bounding box center [454, 226] width 500 height 28
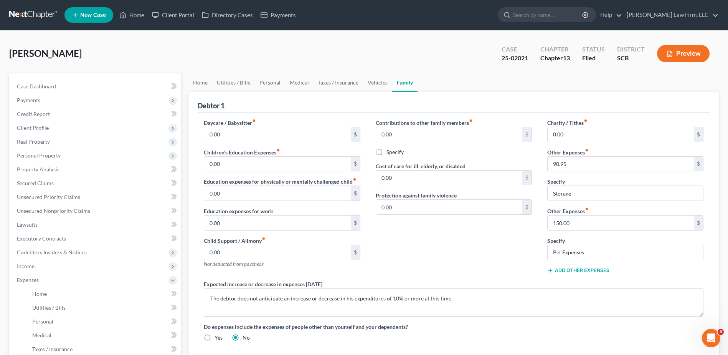
scroll to position [0, 0]
drag, startPoint x: 35, startPoint y: 16, endPoint x: 20, endPoint y: 18, distance: 15.1
click at [34, 16] on link at bounding box center [33, 15] width 49 height 14
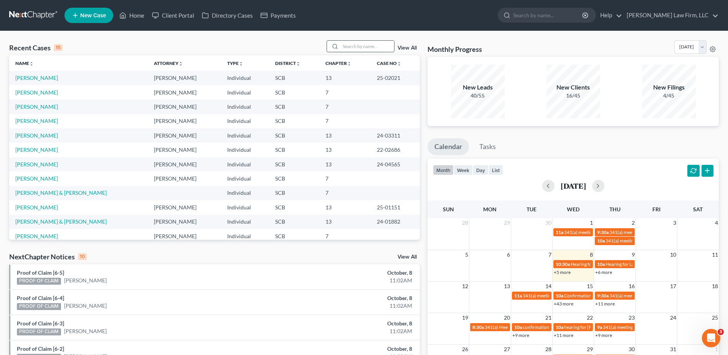
click at [367, 41] on input "search" at bounding box center [368, 46] width 54 height 11
drag, startPoint x: 371, startPoint y: 39, endPoint x: 367, endPoint y: 45, distance: 7.1
click at [370, 40] on div "Recent Cases 15 View All Name unfold_more expand_more expand_less Attorney unfo…" at bounding box center [364, 292] width 728 height 523
drag, startPoint x: 367, startPoint y: 45, endPoint x: 369, endPoint y: 48, distance: 4.2
click at [367, 46] on input "search" at bounding box center [368, 46] width 54 height 11
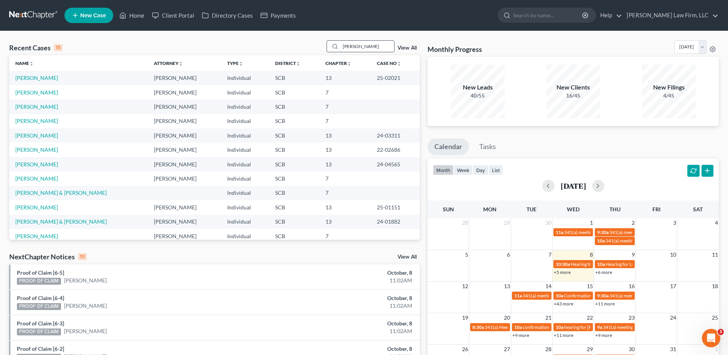
type input "[PERSON_NAME]"
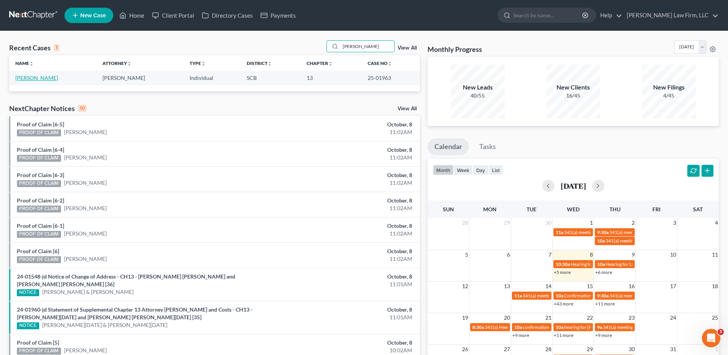
click at [27, 79] on link "[PERSON_NAME]" at bounding box center [36, 77] width 43 height 7
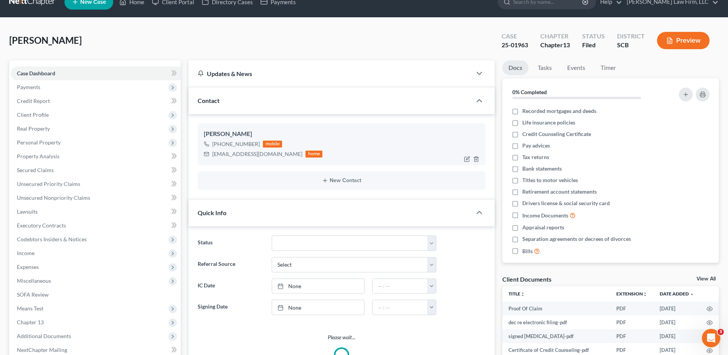
select select "0"
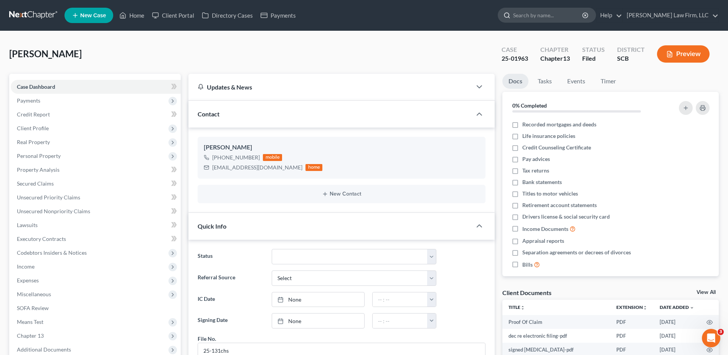
click at [539, 20] on input "search" at bounding box center [548, 15] width 70 height 14
type input "[PERSON_NAME]"
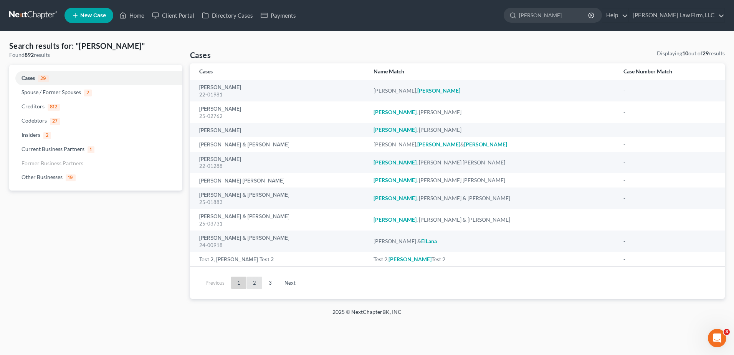
click at [256, 285] on link "2" at bounding box center [254, 282] width 15 height 12
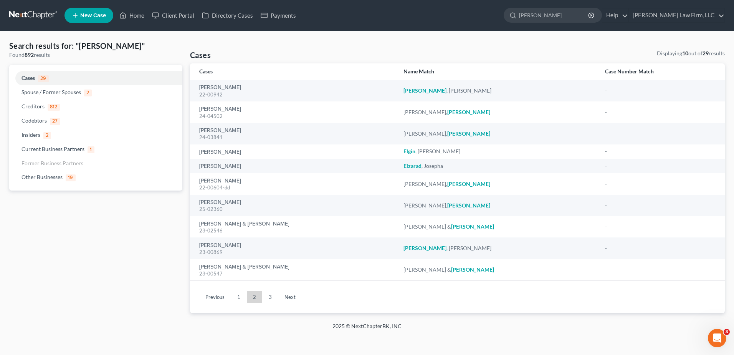
drag, startPoint x: 557, startPoint y: 15, endPoint x: 489, endPoint y: 8, distance: 68.3
click at [488, 10] on ul "New Case Home Client Portal Directory Cases Payments [PERSON_NAME] - No Result …" at bounding box center [394, 15] width 660 height 20
type input "long"
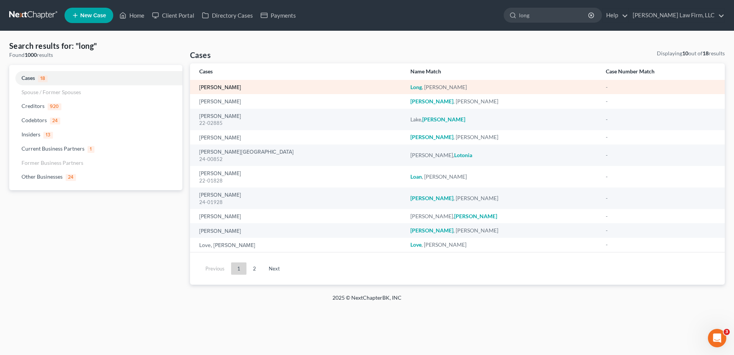
click at [228, 88] on link "[PERSON_NAME]" at bounding box center [220, 87] width 42 height 5
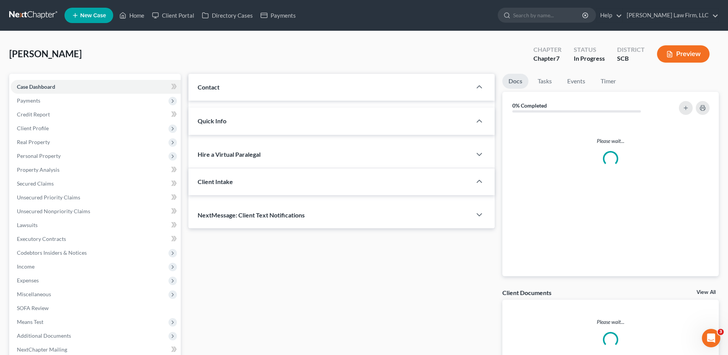
select select "1"
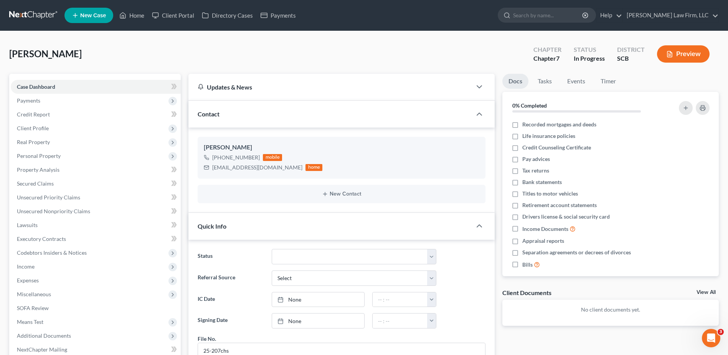
click at [36, 16] on link at bounding box center [33, 15] width 49 height 14
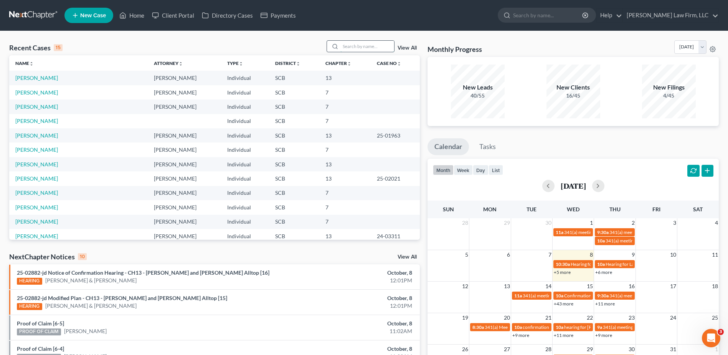
drag, startPoint x: 354, startPoint y: 48, endPoint x: 355, endPoint y: 41, distance: 7.0
click at [354, 47] on input "search" at bounding box center [368, 46] width 54 height 11
type input "[PERSON_NAME]"
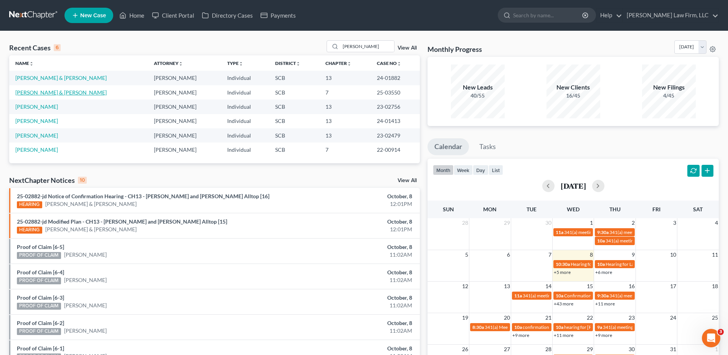
click at [52, 93] on link "[PERSON_NAME] & [PERSON_NAME]" at bounding box center [60, 92] width 91 height 7
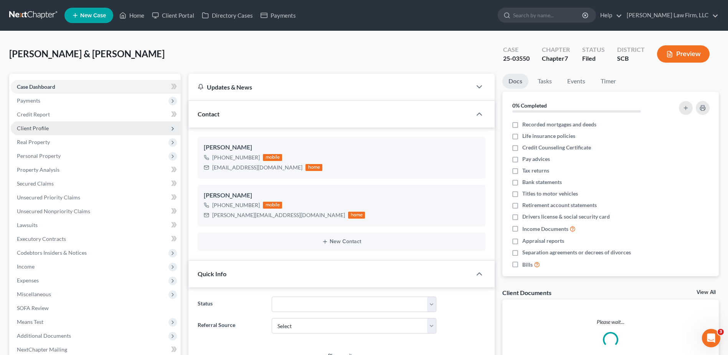
select select "0"
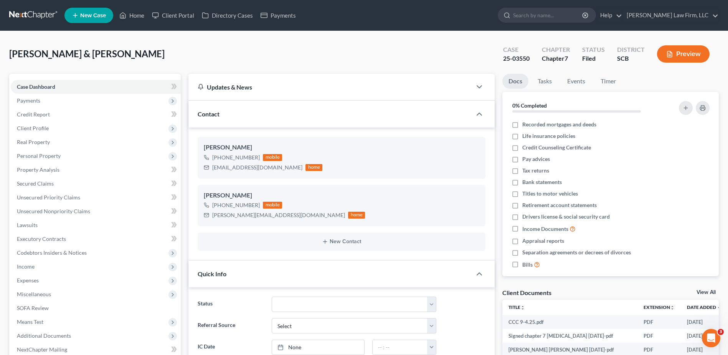
drag, startPoint x: 25, startPoint y: 9, endPoint x: 5, endPoint y: 10, distance: 20.8
click at [25, 9] on link at bounding box center [33, 15] width 49 height 14
